Goal: Transaction & Acquisition: Subscribe to service/newsletter

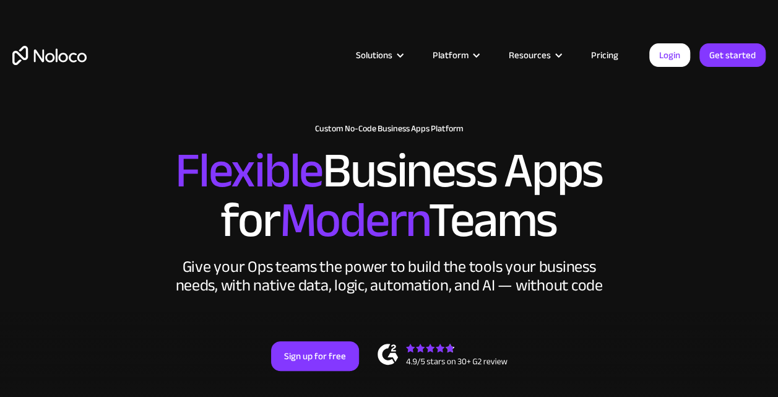
drag, startPoint x: 0, startPoint y: 0, endPoint x: 217, endPoint y: 307, distance: 376.2
click at [217, 307] on div "New: Connect Noloco to Stripe Custom No-Code Business Apps Platform Flexible Bu…" at bounding box center [389, 259] width 778 height 297
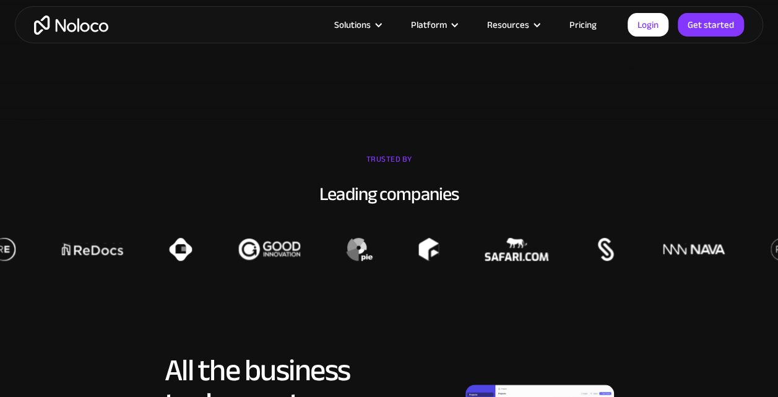
scroll to position [617, 0]
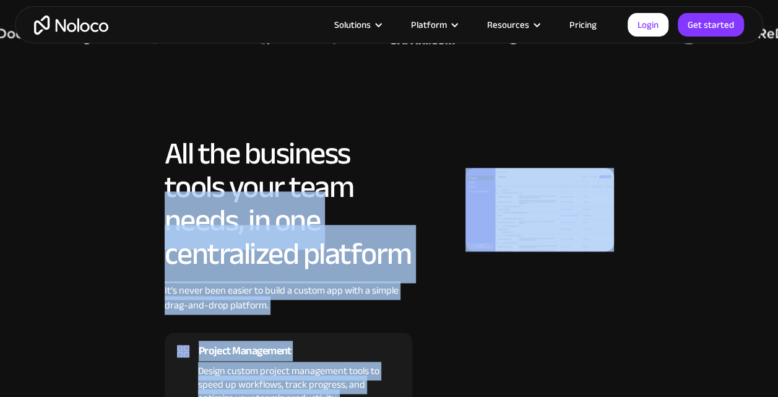
drag, startPoint x: 170, startPoint y: 225, endPoint x: 435, endPoint y: 258, distance: 266.9
click at [435, 258] on div "All the business tools your team needs, in one centralized platform It’s never …" at bounding box center [388, 348] width 753 height 422
click at [435, 258] on div at bounding box center [518, 209] width 192 height 145
click at [184, 301] on div "It’s never been easier to build a custom app with a simple drag-and-drop platfo…" at bounding box center [289, 307] width 248 height 48
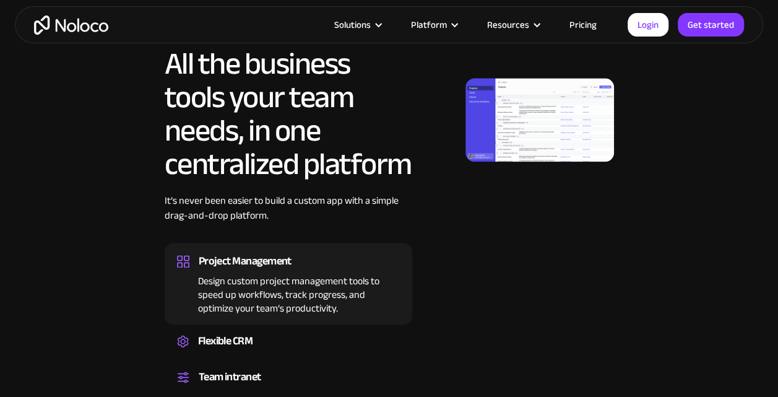
scroll to position [713, 0]
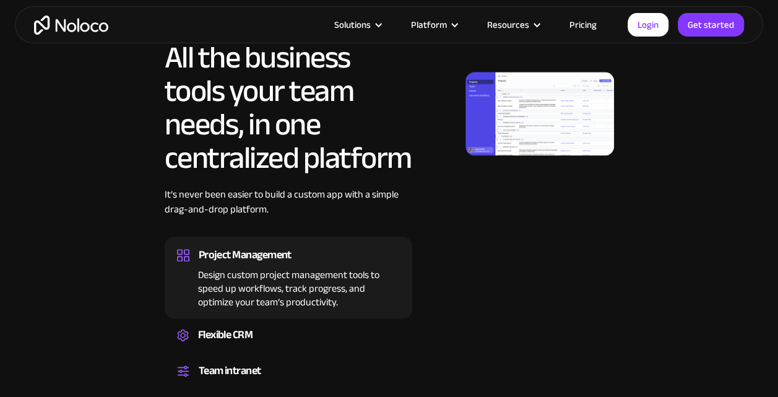
click at [600, 25] on link "Pricing" at bounding box center [583, 25] width 58 height 16
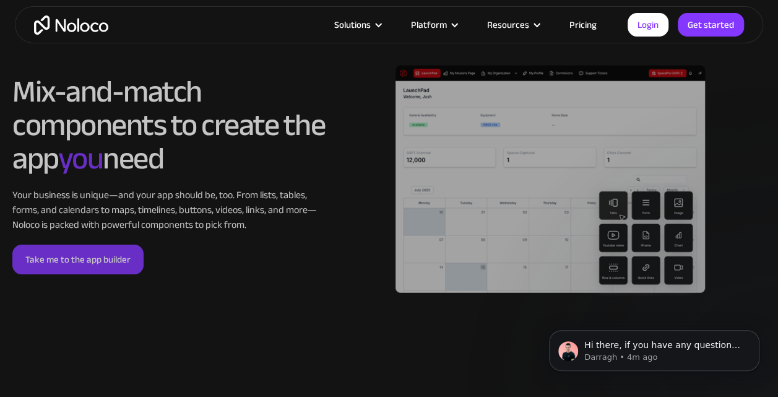
scroll to position [2182, 0]
